Goal: Entertainment & Leisure: Browse casually

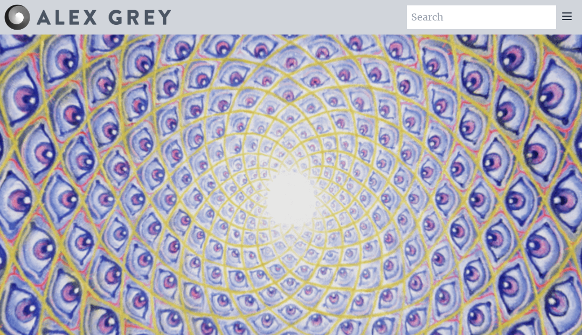
click at [567, 18] on icon at bounding box center [567, 16] width 13 height 13
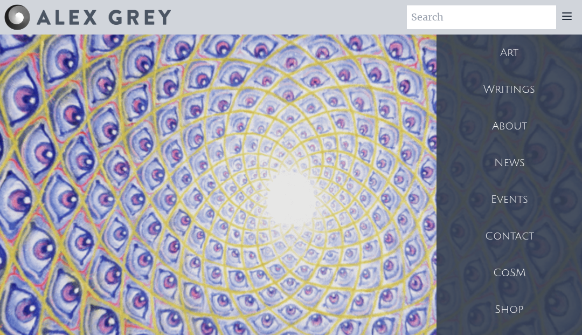
click at [544, 48] on div "Art" at bounding box center [510, 52] width 146 height 37
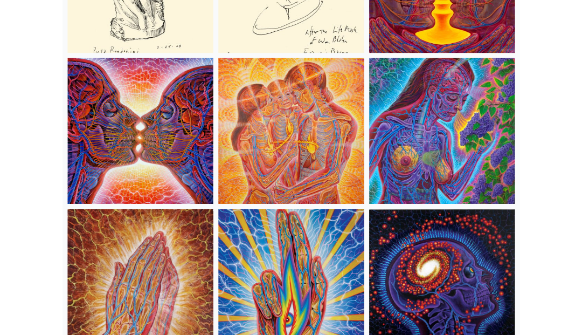
scroll to position [5795, 0]
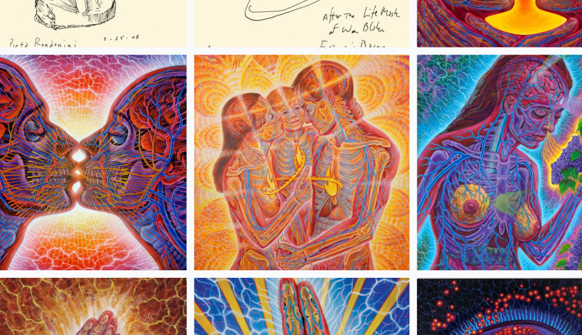
click at [299, 123] on img at bounding box center [290, 174] width 185 height 185
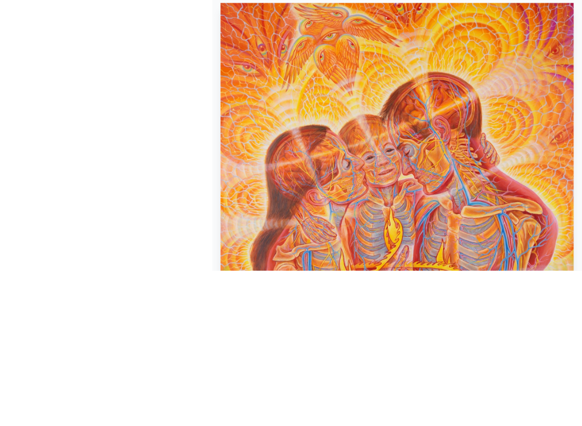
scroll to position [277, 0]
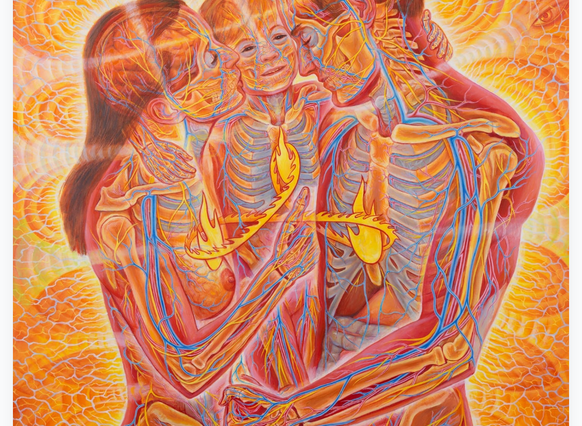
click at [426, 228] on img "11 / 35" at bounding box center [291, 177] width 556 height 745
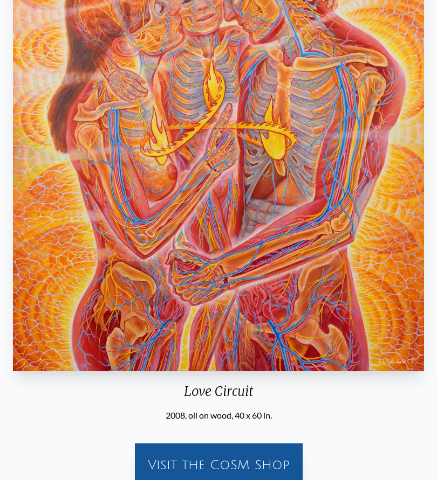
scroll to position [0, 0]
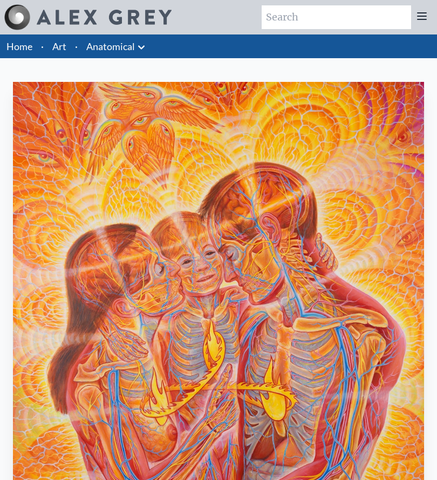
click at [63, 45] on link "Art" at bounding box center [59, 46] width 14 height 15
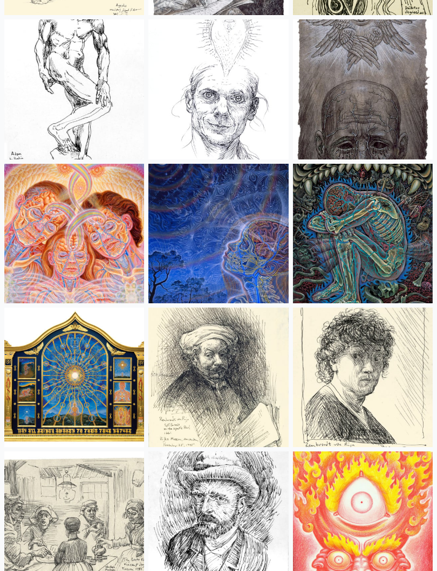
scroll to position [9905, 0]
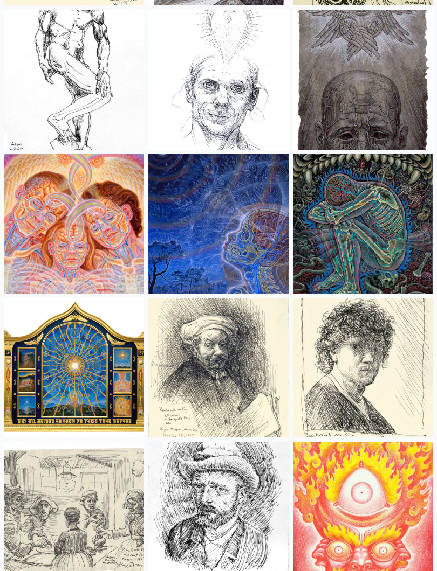
click at [27, 214] on img at bounding box center [74, 225] width 140 height 140
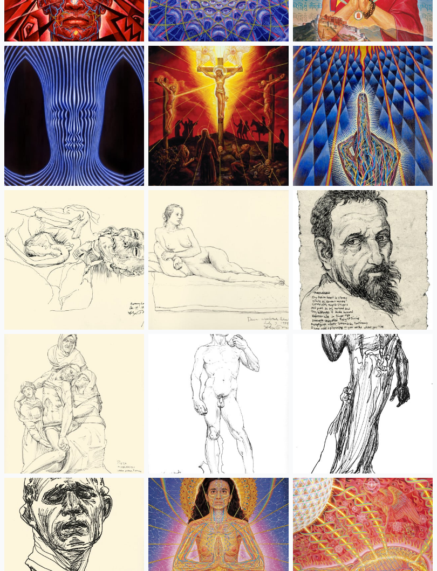
scroll to position [10737, 0]
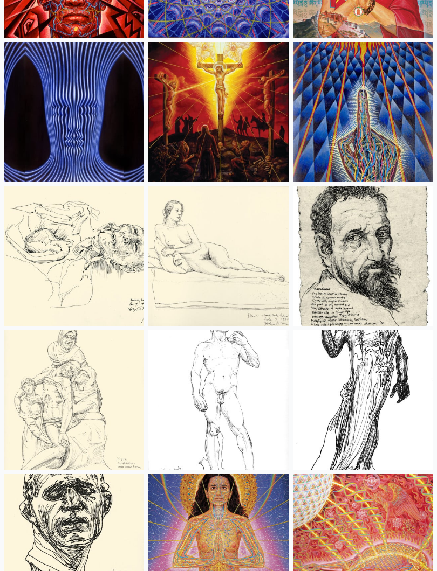
click at [254, 122] on img at bounding box center [218, 113] width 140 height 140
